Goal: Task Accomplishment & Management: Manage account settings

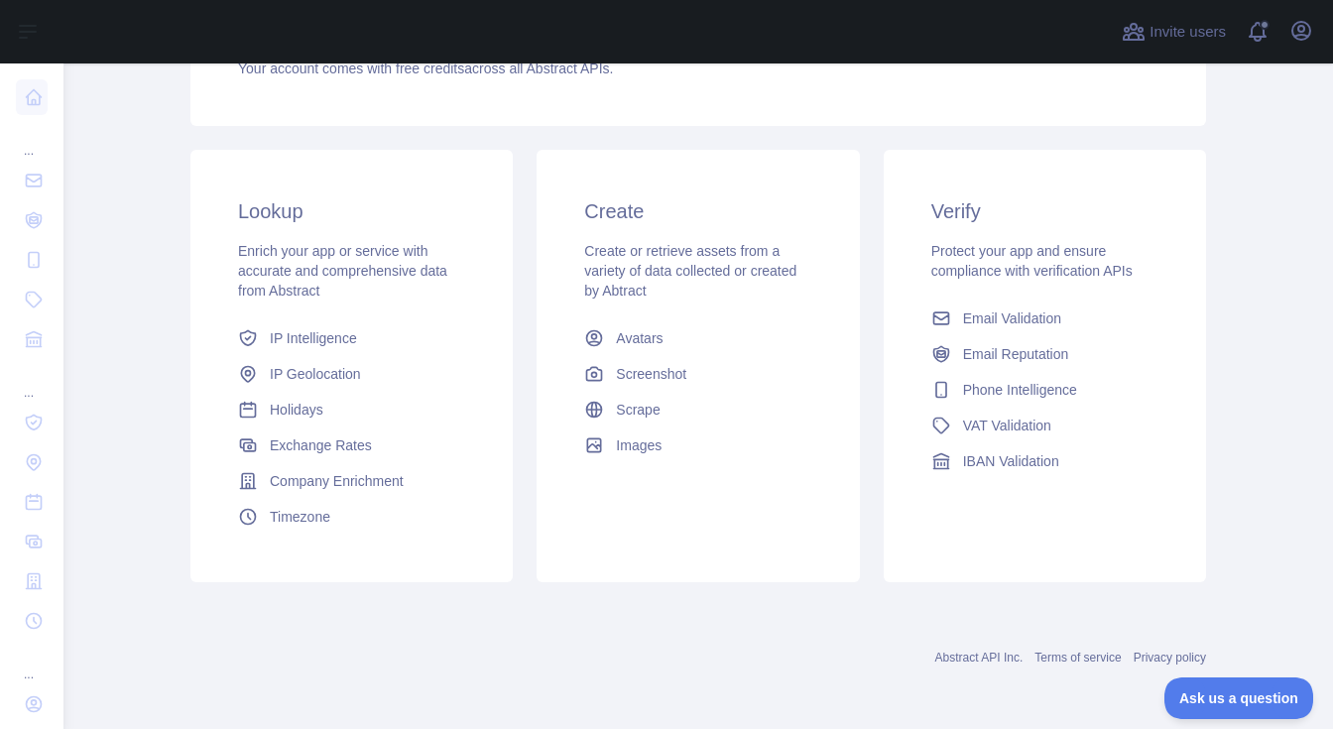
scroll to position [259, 0]
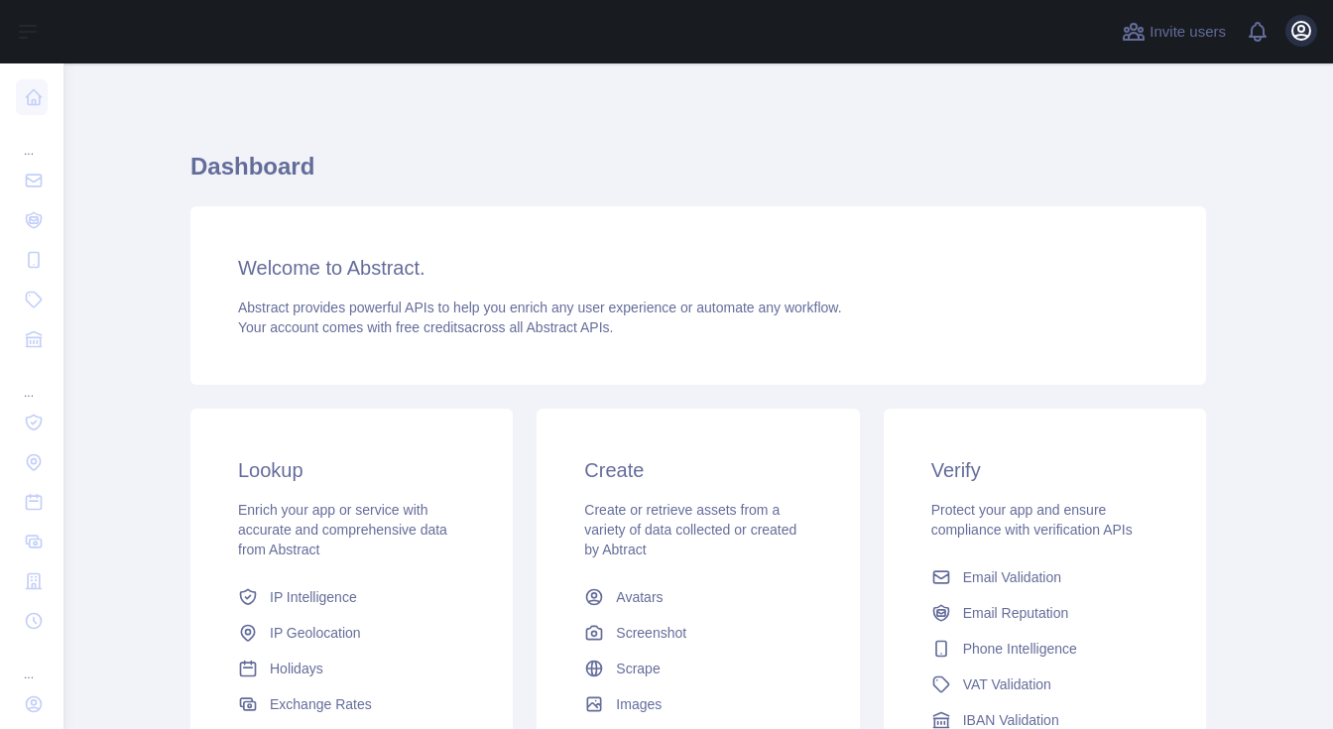
click at [1302, 27] on icon "button" at bounding box center [1302, 31] width 18 height 18
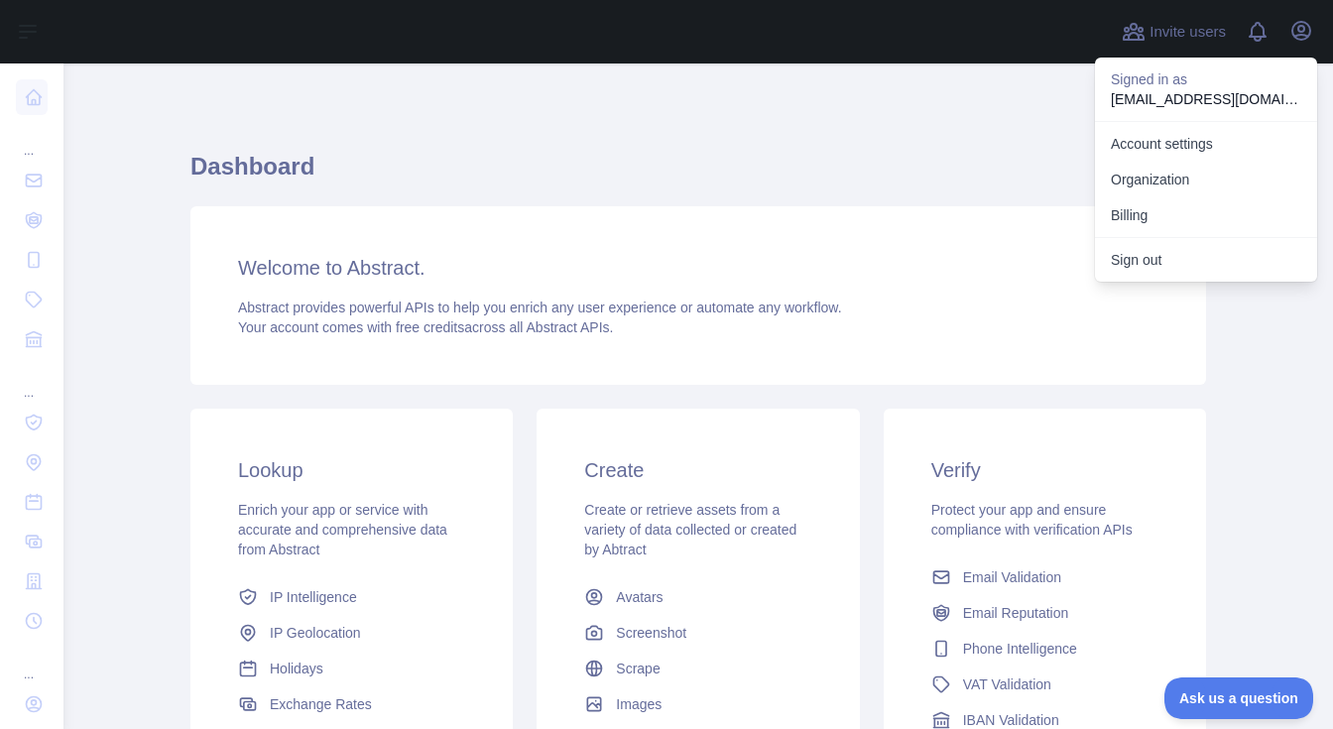
click at [892, 115] on div "Dashboard Welcome to Abstract. Abstract provides powerful APIs to help you enri…" at bounding box center [698, 490] width 1016 height 758
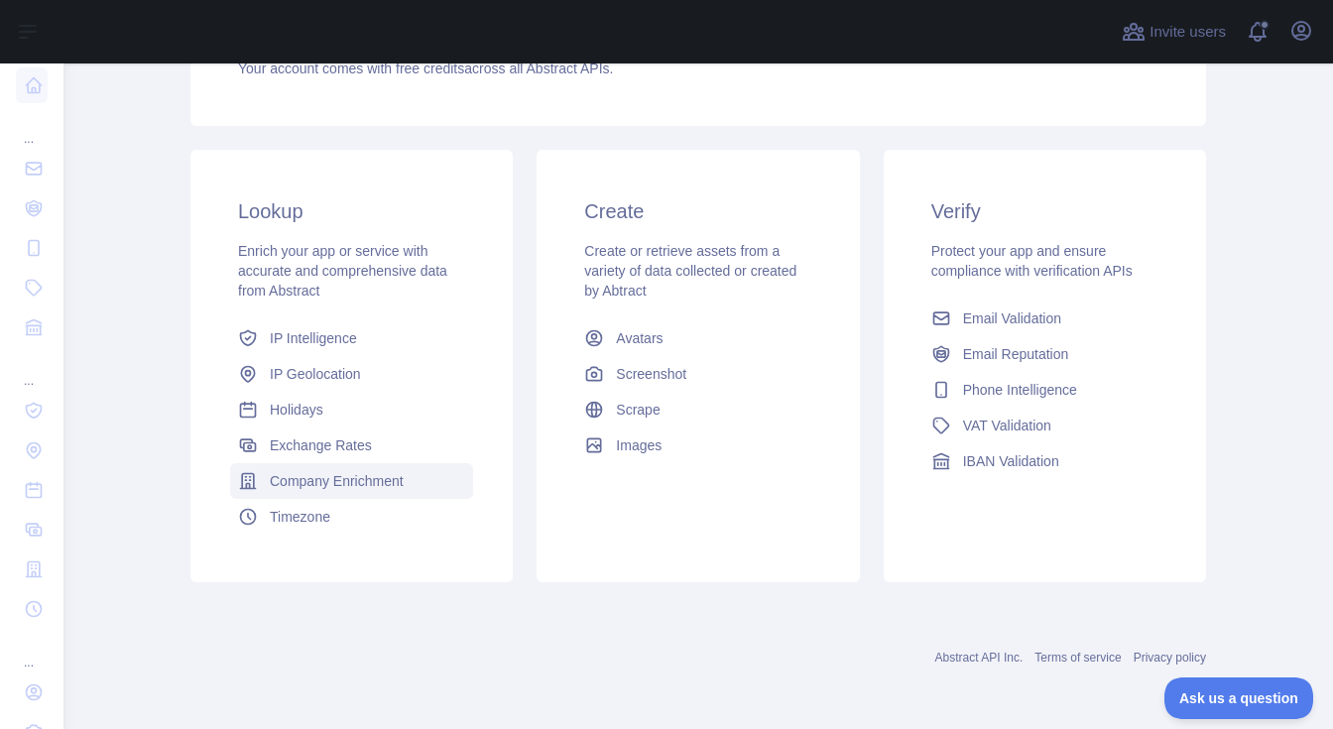
click at [313, 481] on span "Company Enrichment" at bounding box center [337, 481] width 134 height 20
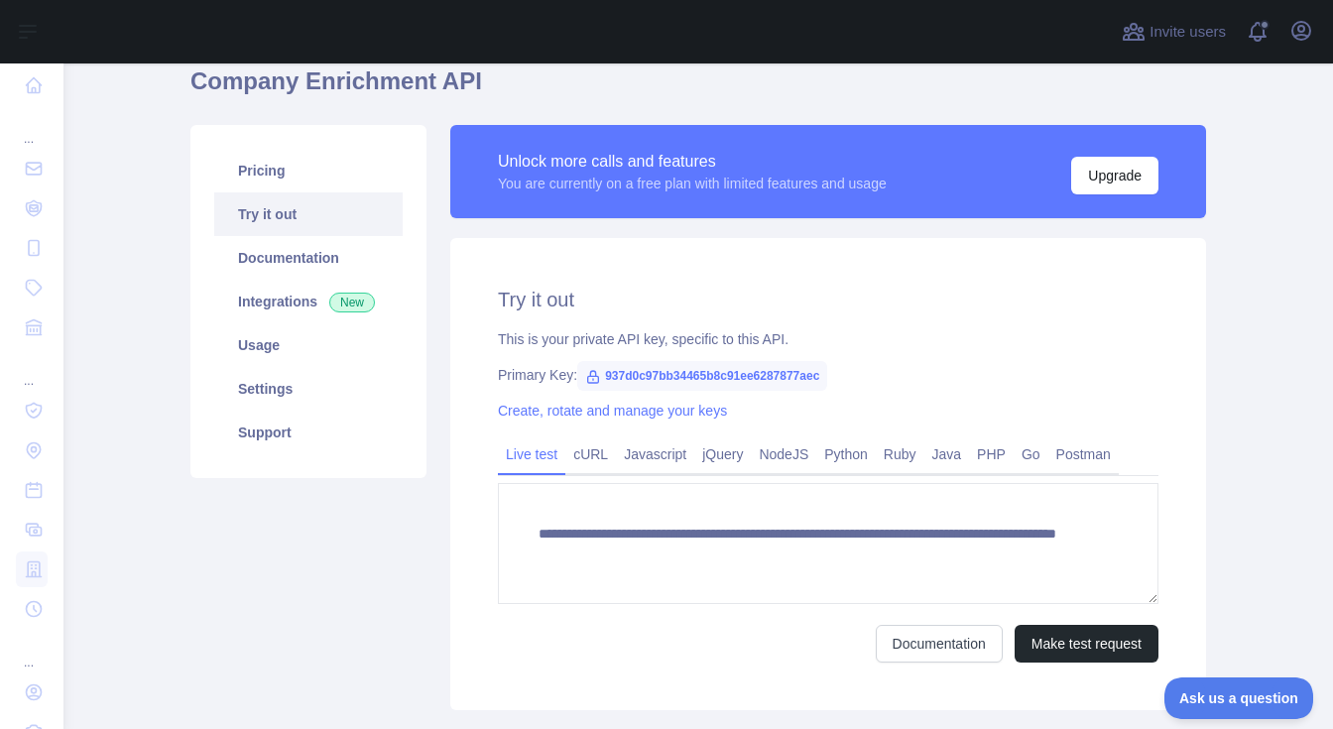
scroll to position [84, 0]
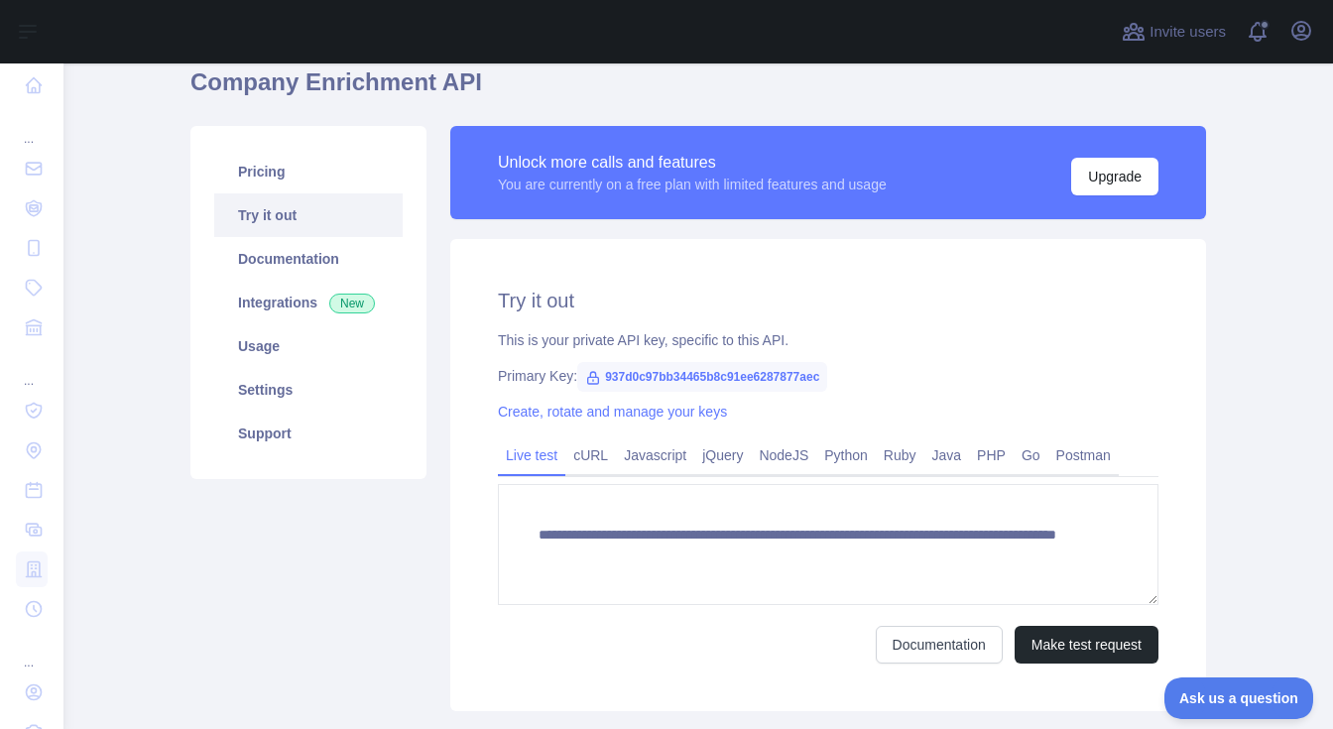
click at [704, 365] on span "937d0c97bb34465b8c91ee6287877aec" at bounding box center [702, 377] width 250 height 30
click at [702, 365] on span "937d0c97bb34465b8c91ee6287877aec" at bounding box center [702, 377] width 250 height 30
click at [701, 367] on span "937d0c97bb34465b8c91ee6287877aec" at bounding box center [702, 377] width 250 height 30
click at [691, 375] on span "937d0c97bb34465b8c91ee6287877aec" at bounding box center [702, 377] width 250 height 30
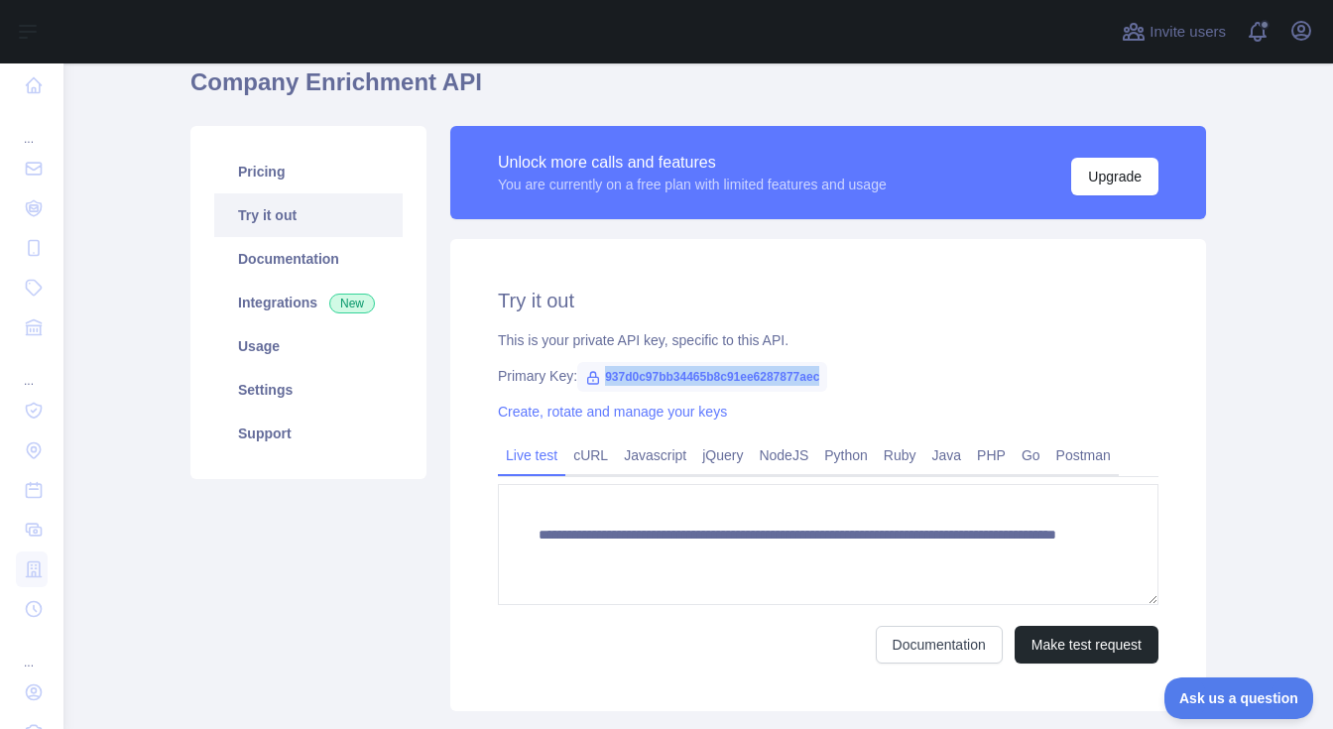
click at [691, 375] on span "937d0c97bb34465b8c91ee6287877aec" at bounding box center [702, 377] width 250 height 30
click at [1304, 36] on icon "button" at bounding box center [1302, 31] width 18 height 18
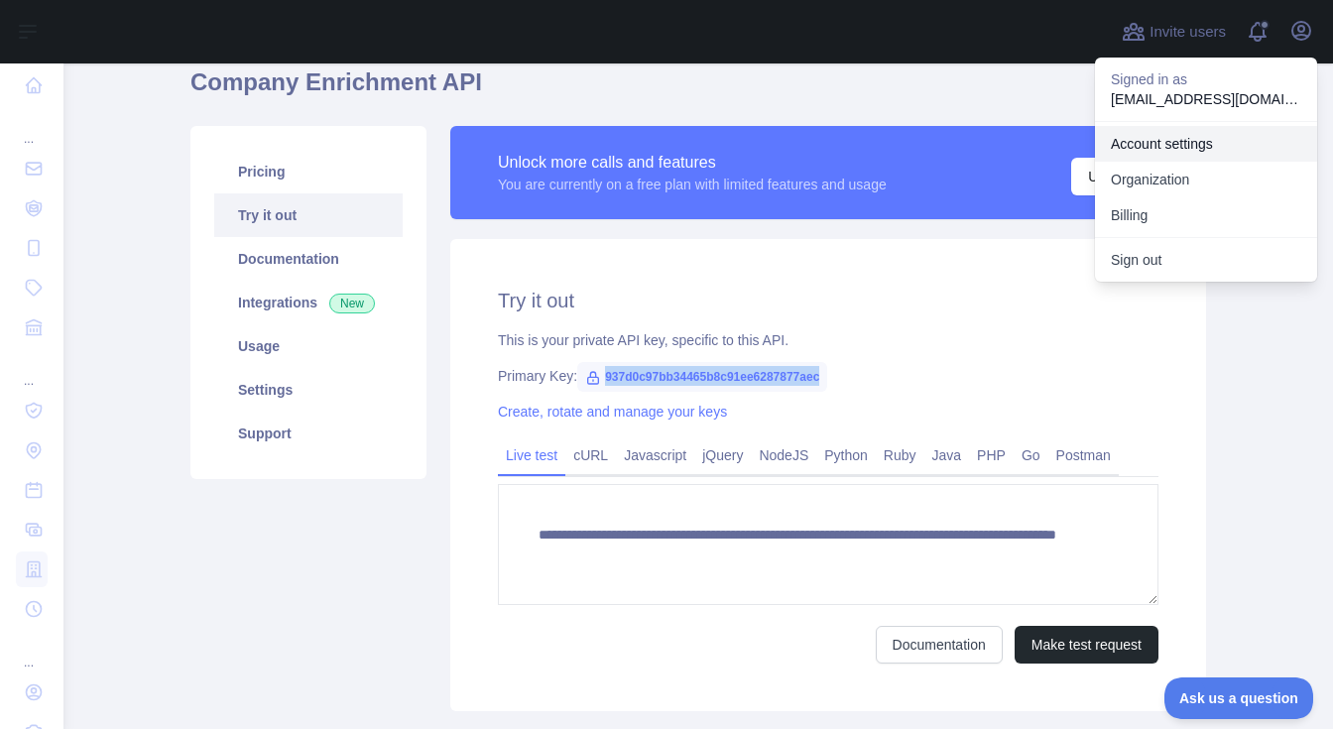
click at [1182, 149] on link "Account settings" at bounding box center [1206, 144] width 222 height 36
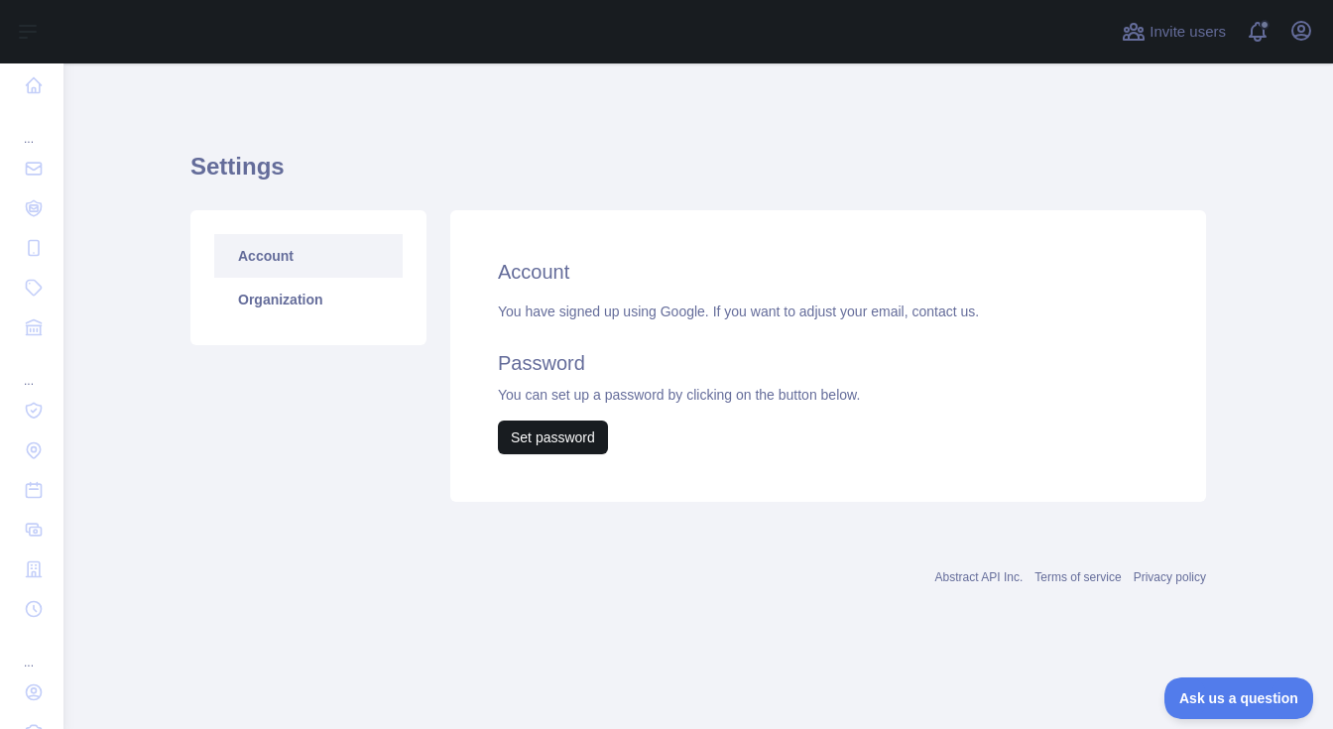
click at [546, 437] on button "Set password" at bounding box center [553, 438] width 110 height 34
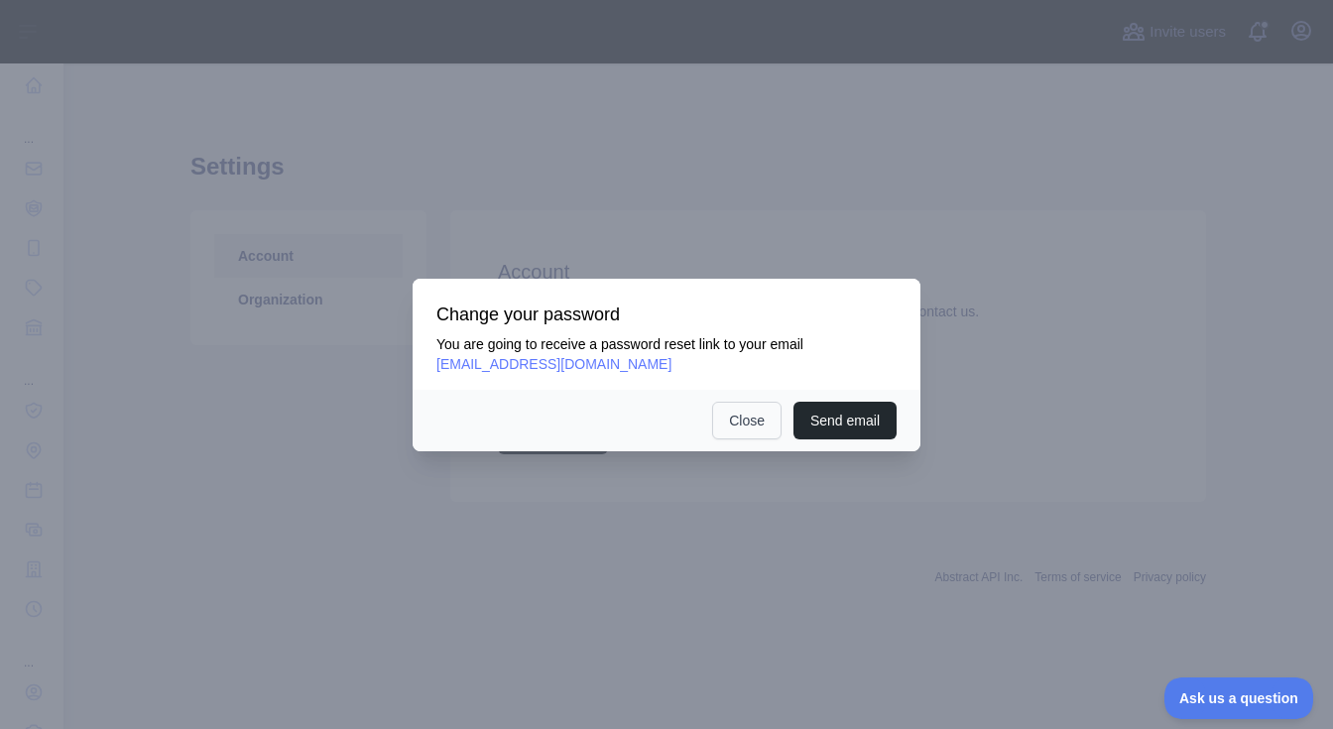
click at [751, 429] on button "Close" at bounding box center [746, 421] width 69 height 38
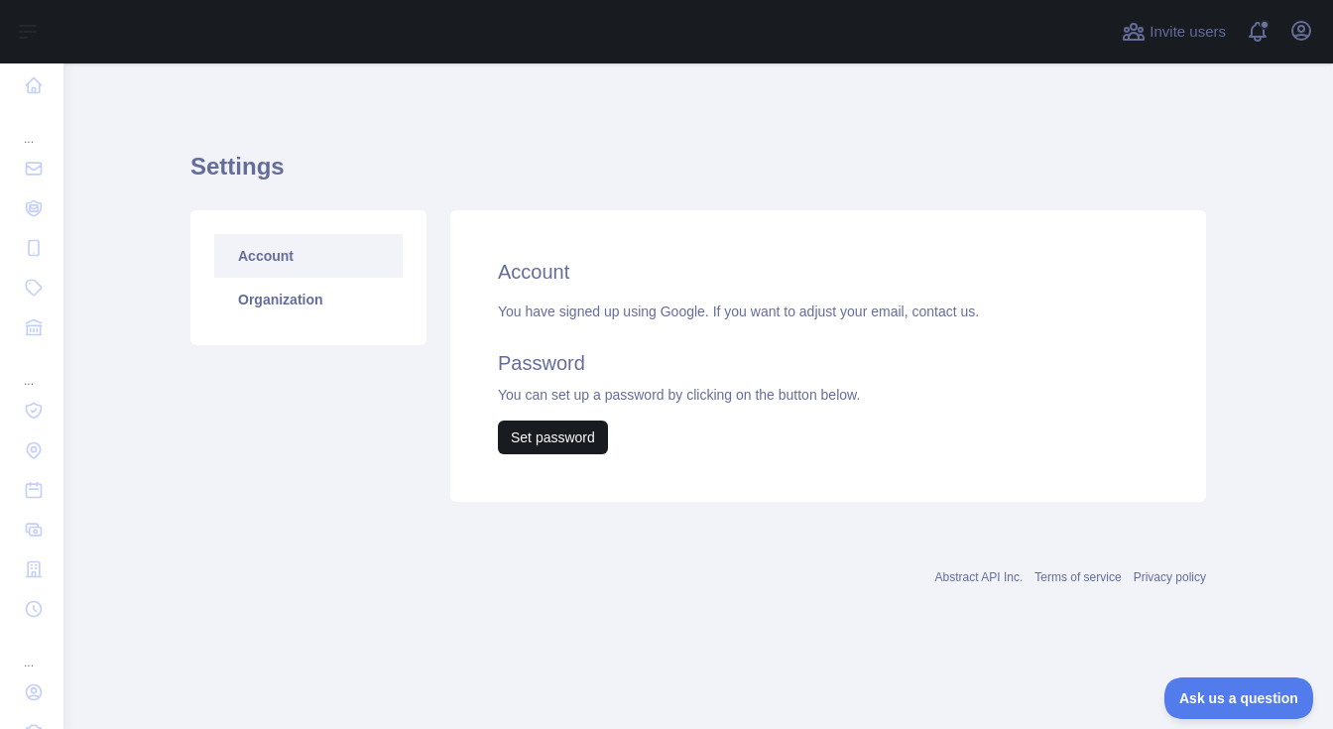
click at [584, 444] on button "Set password" at bounding box center [553, 438] width 110 height 34
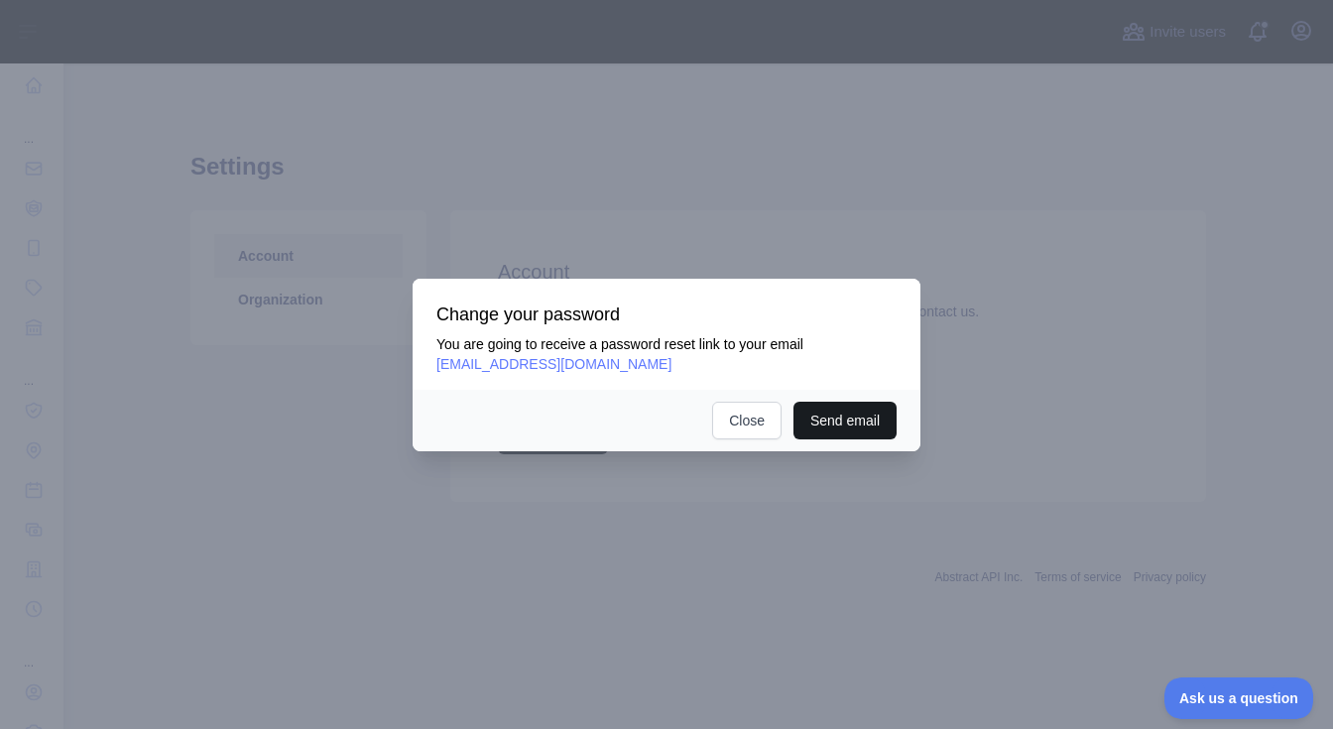
click at [884, 430] on button "Send email" at bounding box center [845, 421] width 103 height 38
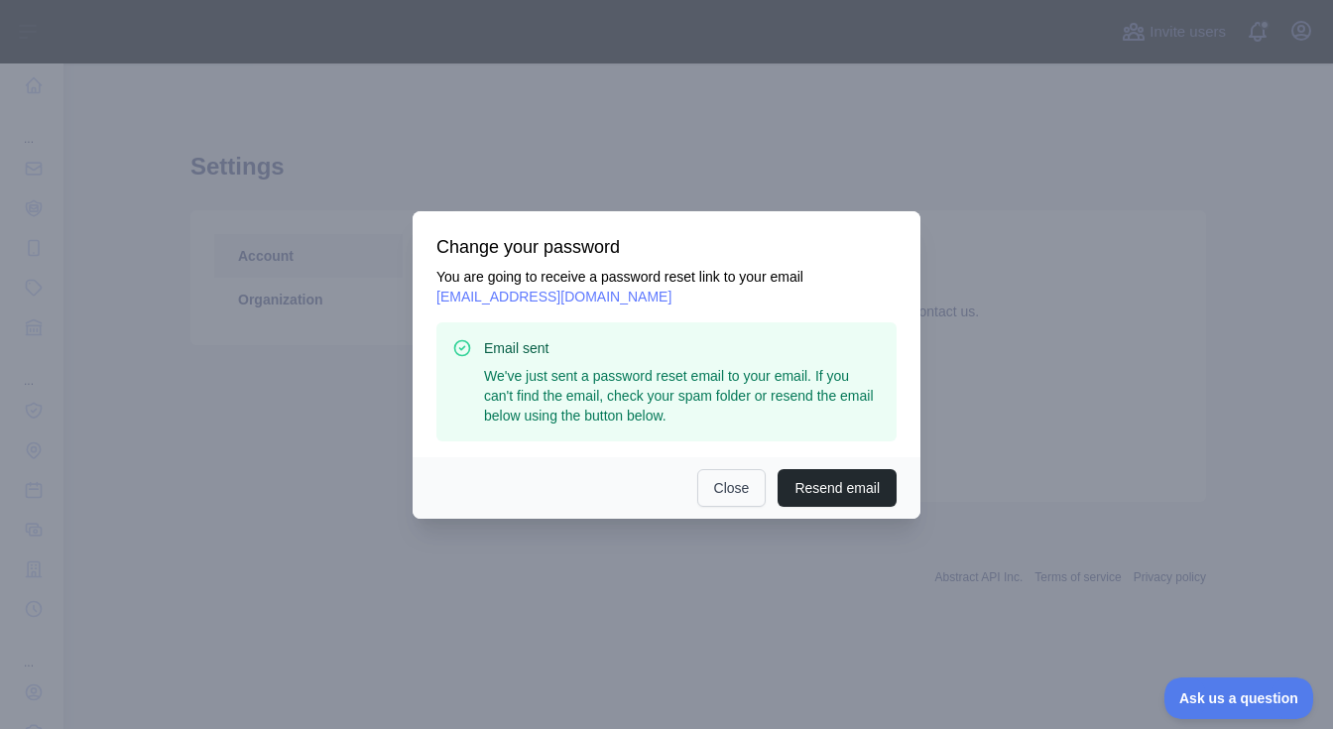
click at [731, 487] on button "Close" at bounding box center [731, 488] width 69 height 38
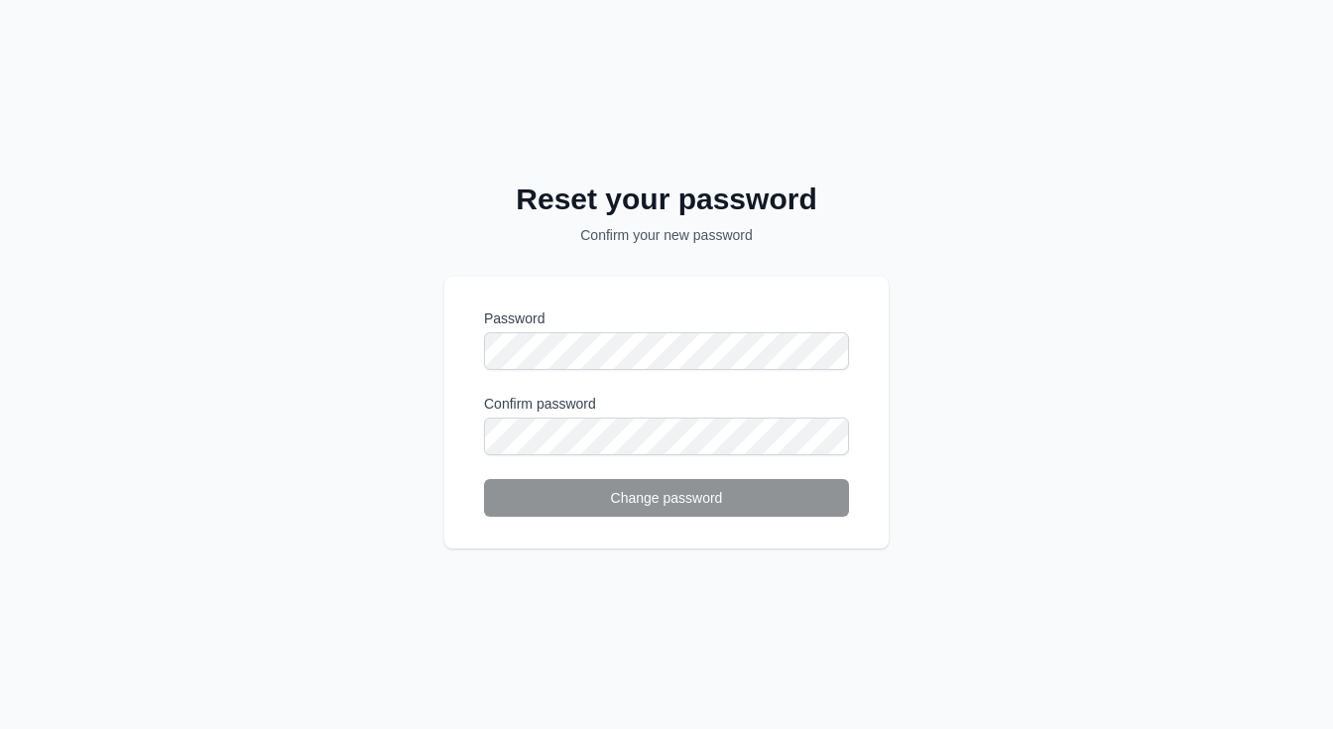
click at [615, 373] on form "Password Confirm password Change password" at bounding box center [666, 413] width 365 height 208
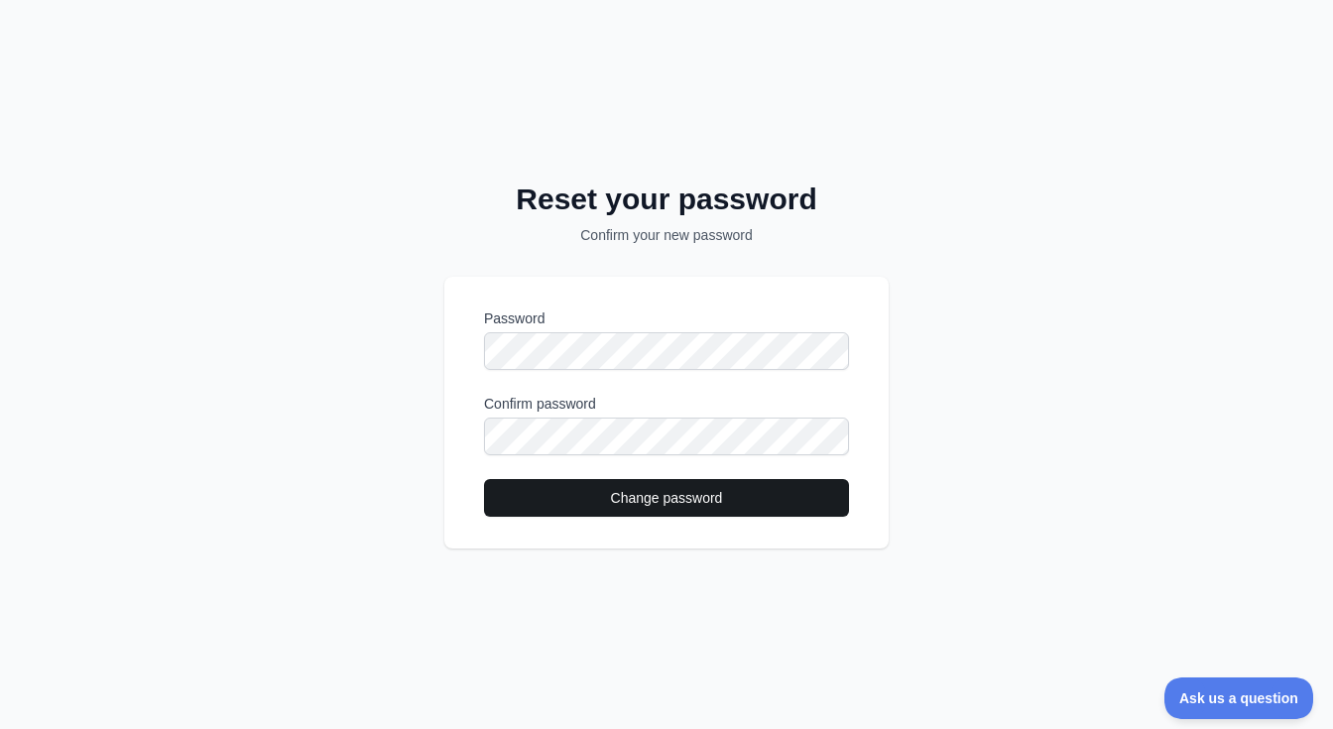
click at [665, 498] on button "Change password" at bounding box center [666, 498] width 365 height 38
